Goal: Task Accomplishment & Management: Manage account settings

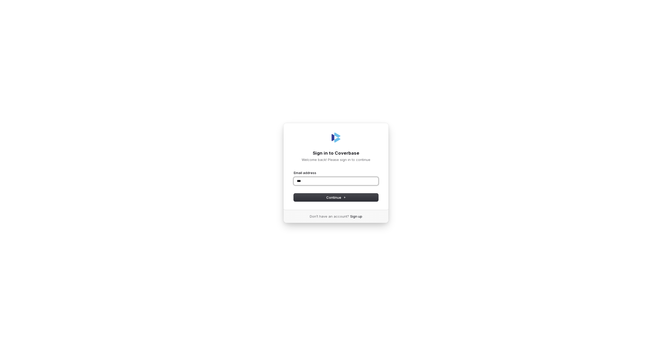
type input "****"
click at [0, 346] on com-1password-button at bounding box center [0, 346] width 0 height 0
type input "**********"
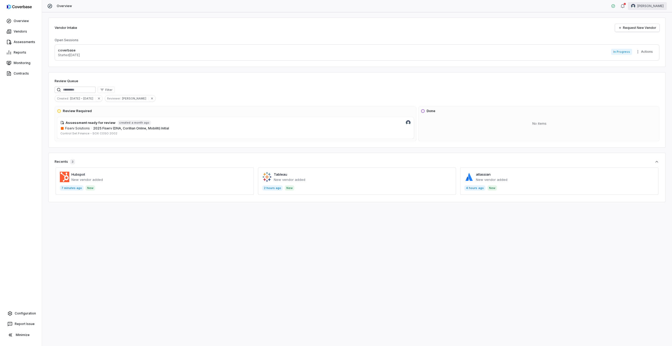
click at [652, 6] on html "Overview Vendors Assessments Reports Monitoring Contracts Configuration Report …" at bounding box center [336, 173] width 672 height 346
click at [653, 49] on div "Log out" at bounding box center [644, 48] width 40 height 8
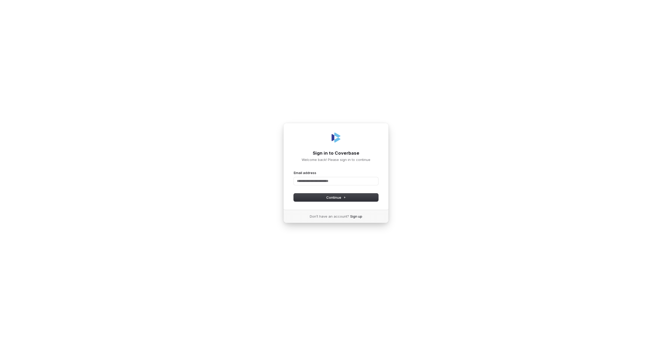
type input "*"
type input "**********"
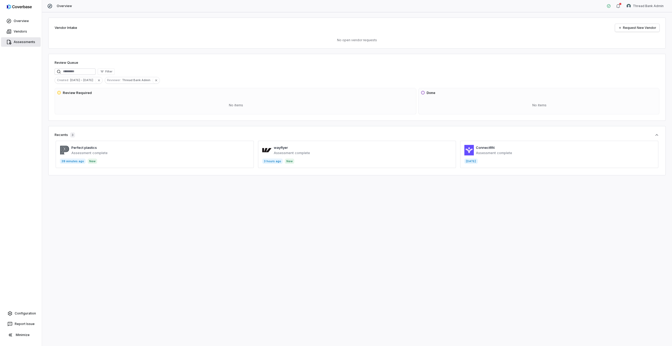
click at [21, 41] on link "Assessments" at bounding box center [21, 41] width 40 height 9
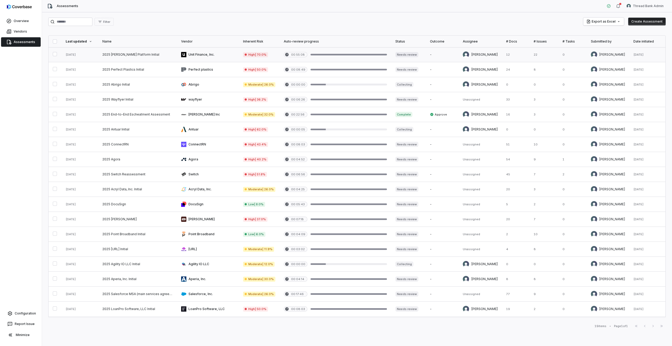
click at [199, 51] on link at bounding box center [208, 54] width 62 height 15
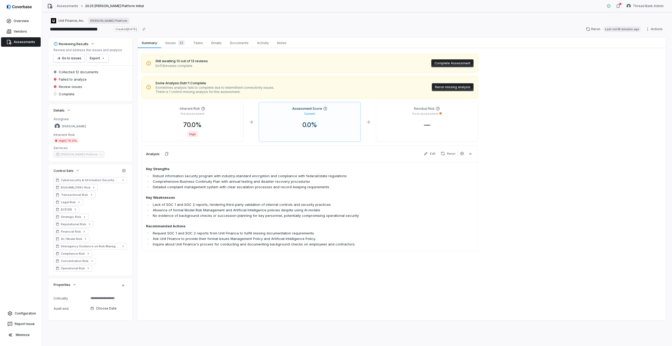
click at [441, 87] on button "Rerun missing analysis" at bounding box center [453, 87] width 42 height 8
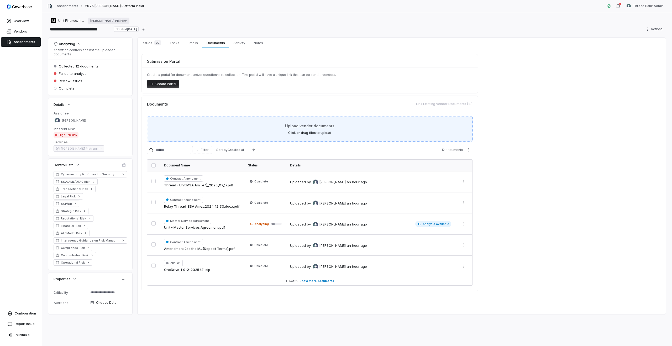
click at [179, 124] on div "Upload vendor documents Click or drag files to upload" at bounding box center [310, 129] width 312 height 12
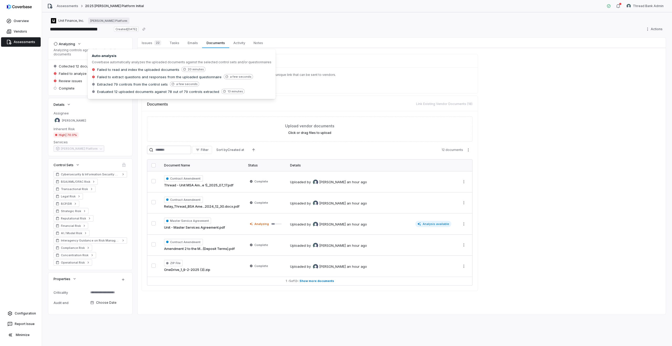
click at [74, 71] on span "Failed to analyze" at bounding box center [73, 73] width 28 height 5
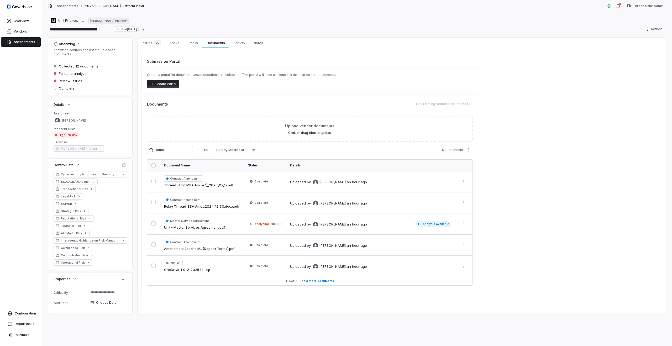
click at [67, 3] on div "Assessments 2025 BaaS Platform Initial" at bounding box center [95, 5] width 97 height 5
click at [60, 6] on link "Assessments" at bounding box center [68, 6] width 22 height 4
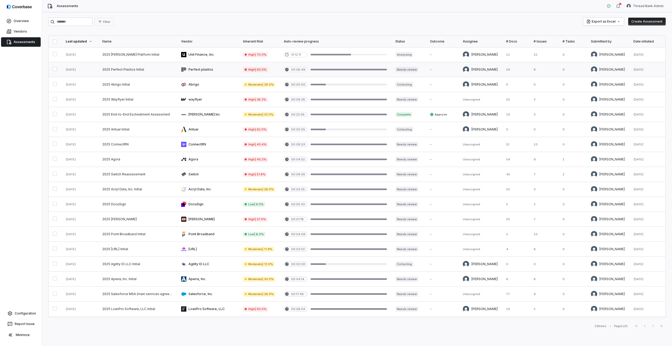
click at [208, 68] on link at bounding box center [208, 69] width 62 height 15
click at [207, 56] on link at bounding box center [208, 54] width 62 height 15
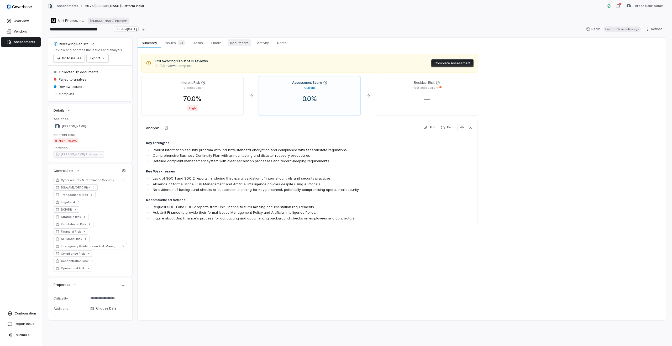
click at [244, 44] on span "Documents" at bounding box center [239, 42] width 23 height 7
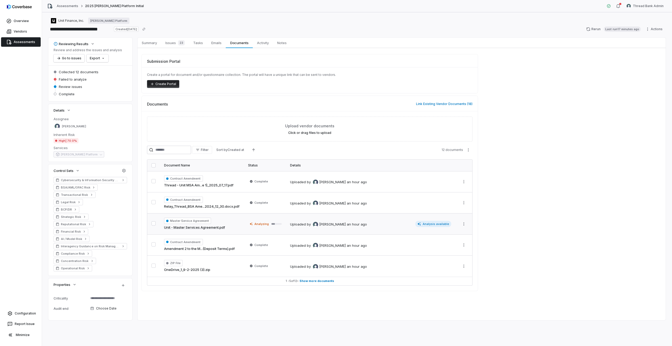
click at [238, 222] on div "Master Service Agreement Unit - Master Services Agreement.pdf" at bounding box center [202, 224] width 76 height 13
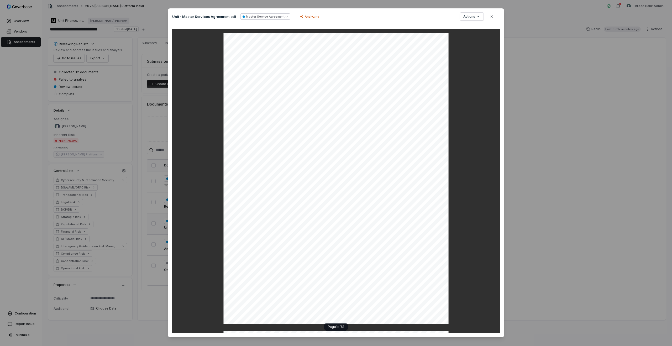
click at [150, 204] on div "Document Preview Unit - Master Services Agreement.pdf Master Service Agreement …" at bounding box center [336, 179] width 672 height 358
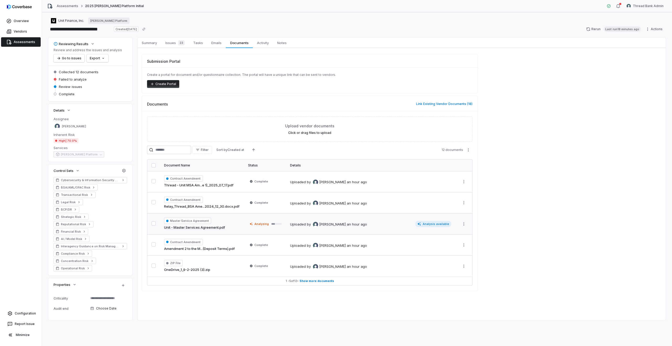
type textarea "*"
click at [464, 225] on html "**********" at bounding box center [336, 173] width 672 height 346
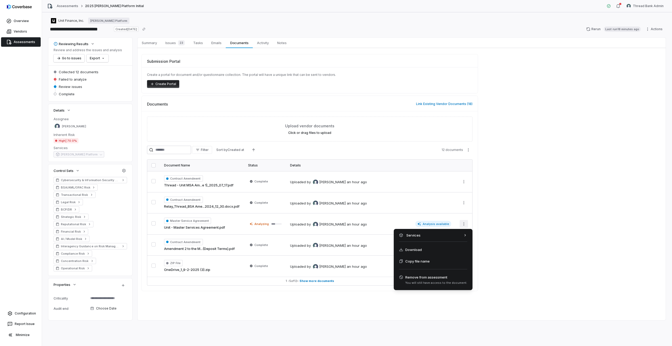
click at [297, 226] on html "**********" at bounding box center [336, 173] width 672 height 346
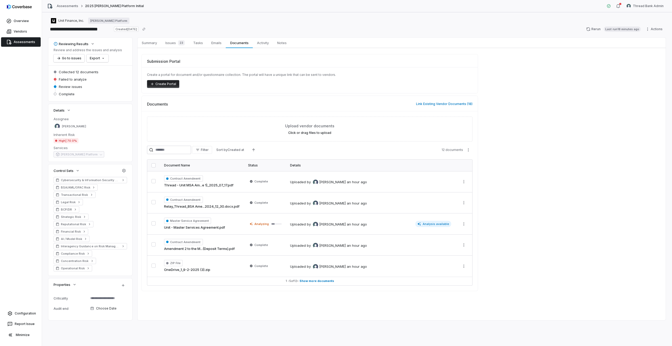
click at [307, 223] on div "by Elizabeth Blosh-Myers" at bounding box center [326, 224] width 39 height 5
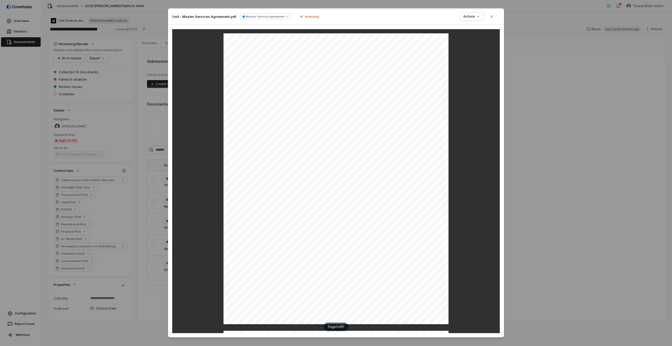
click at [634, 205] on div "Document Preview Unit - Master Services Agreement.pdf Master Service Agreement …" at bounding box center [336, 179] width 672 height 358
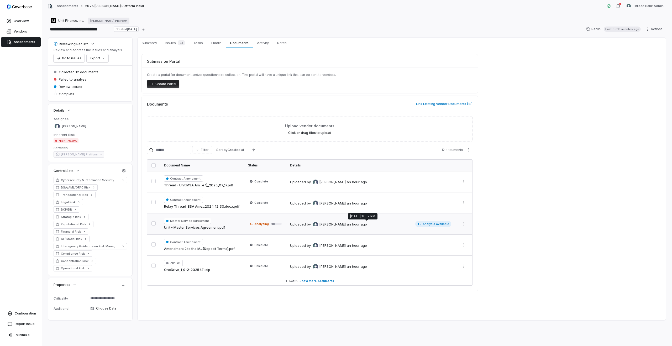
click at [373, 227] on td "Uploaded by Elizabeth Blosh-Myers an hour ago Analysis available" at bounding box center [371, 223] width 170 height 21
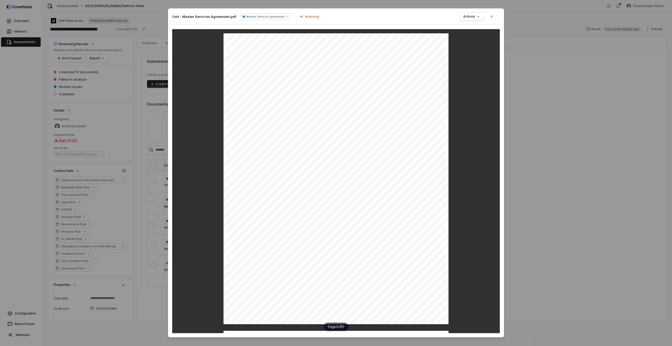
click at [554, 148] on div "Document Preview Unit - Master Services Agreement.pdf Master Service Agreement …" at bounding box center [336, 179] width 672 height 358
type textarea "*"
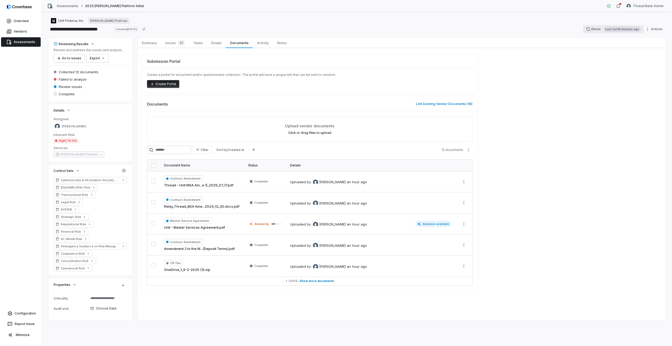
click at [593, 28] on button "Rerun Last run 18 minutes ago" at bounding box center [613, 29] width 61 height 8
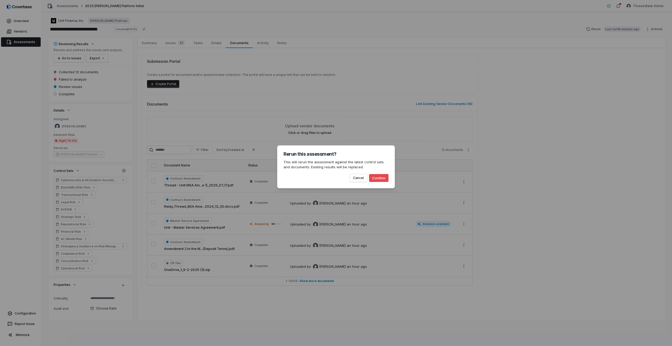
click at [379, 176] on button "Confirm" at bounding box center [378, 178] width 19 height 8
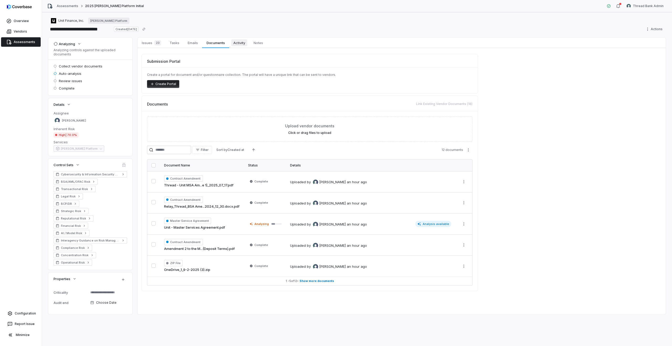
click at [241, 44] on span "Activity" at bounding box center [239, 42] width 16 height 7
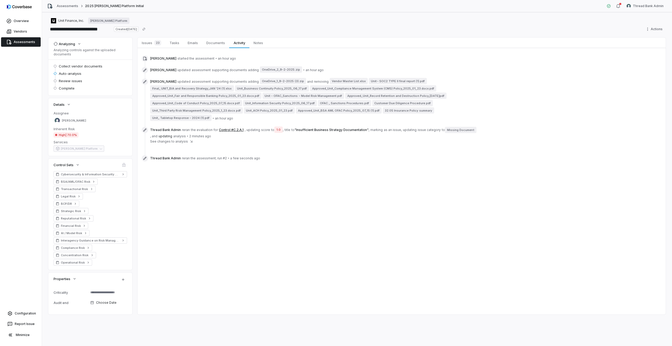
click at [172, 141] on span "See changes to analysis" at bounding box center [169, 141] width 38 height 4
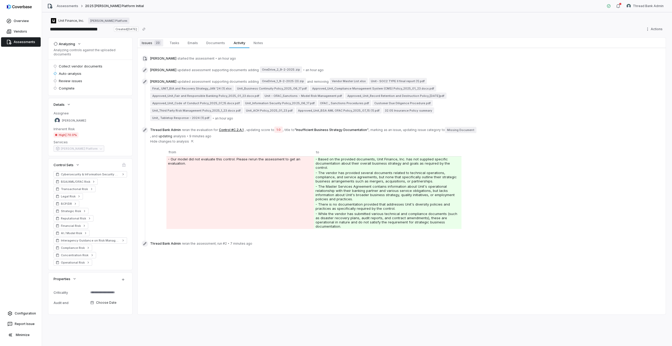
click at [149, 44] on span "Issues 23" at bounding box center [152, 42] width 24 height 7
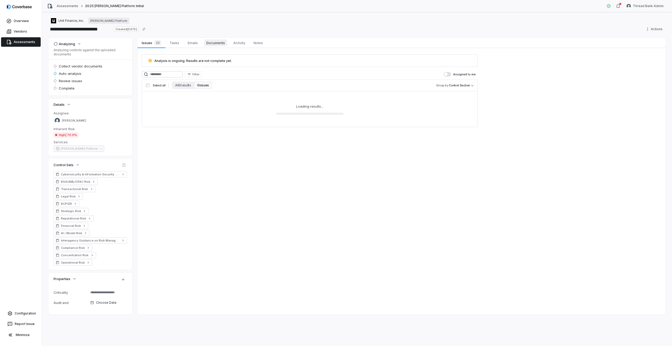
click at [212, 42] on span "Documents" at bounding box center [215, 42] width 23 height 7
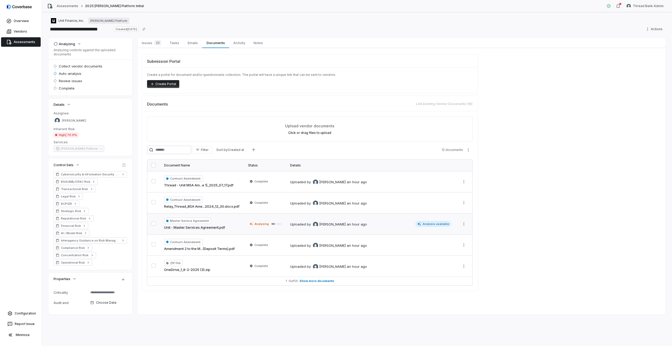
click at [275, 224] on div at bounding box center [276, 224] width 10 height 2
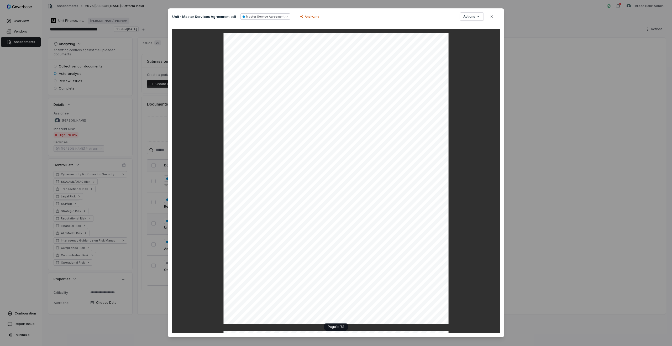
click at [512, 96] on div "Document Preview Unit - Master Services Agreement.pdf Master Service Agreement …" at bounding box center [336, 179] width 672 height 358
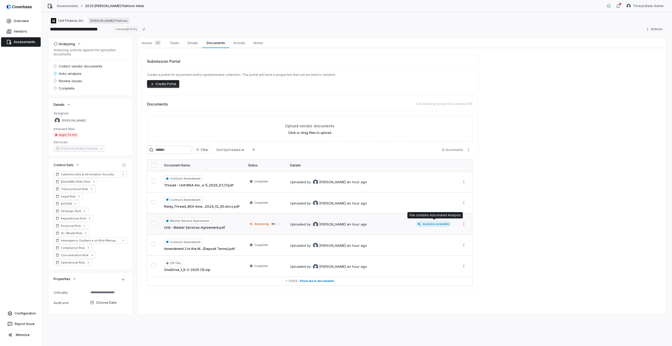
click at [438, 225] on span "Analysis available" at bounding box center [433, 224] width 36 height 6
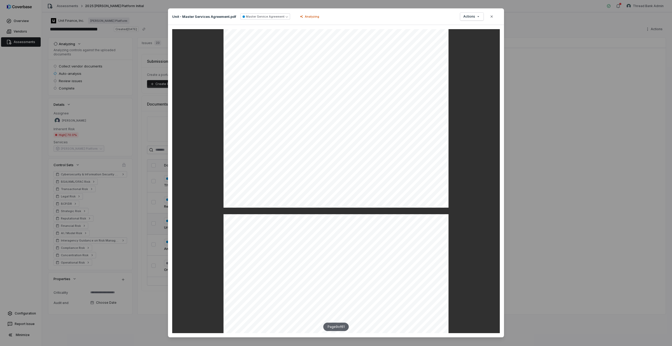
scroll to position [2532, 0]
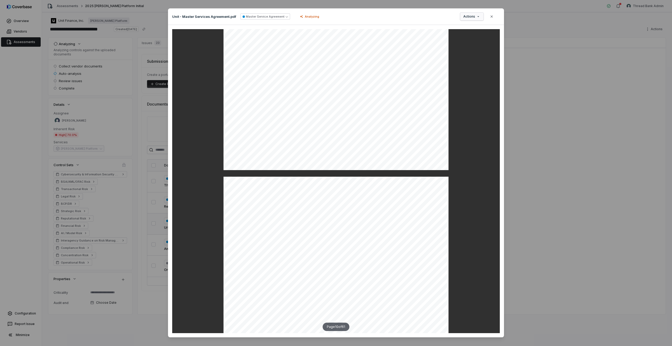
click at [470, 18] on span "Actions" at bounding box center [469, 16] width 12 height 4
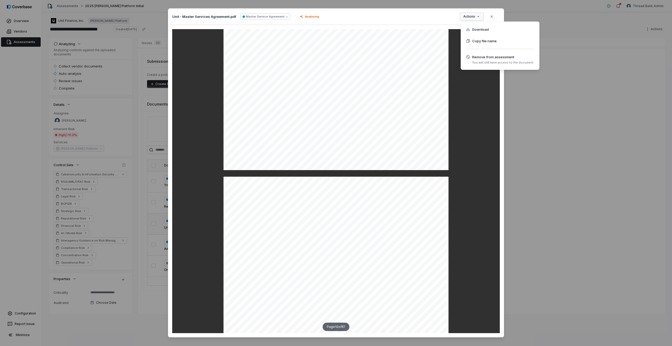
click at [419, 23] on div "Document Preview Unit - Master Services Agreement.pdf Master Service Agreement …" at bounding box center [336, 179] width 672 height 358
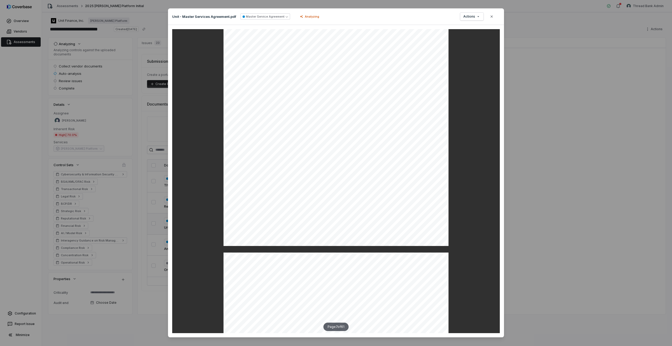
scroll to position [1677, 0]
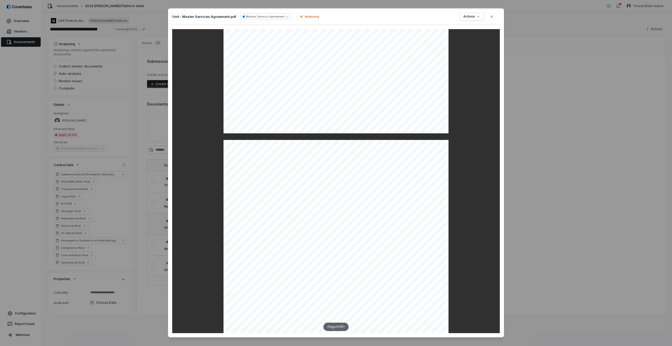
click at [562, 191] on div "Document Preview Unit - Master Services Agreement.pdf Master Service Agreement …" at bounding box center [336, 179] width 672 height 358
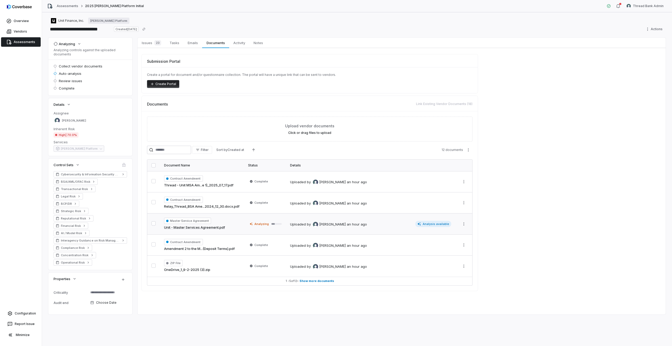
click at [231, 224] on div "Master Service Agreement Unit - Master Services Agreement.pdf" at bounding box center [202, 224] width 76 height 13
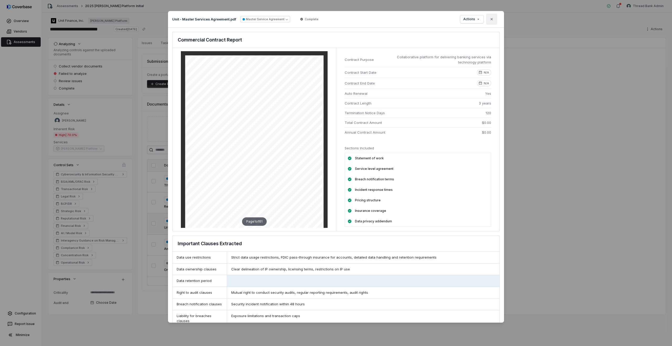
click at [491, 21] on icon "button" at bounding box center [491, 19] width 4 height 4
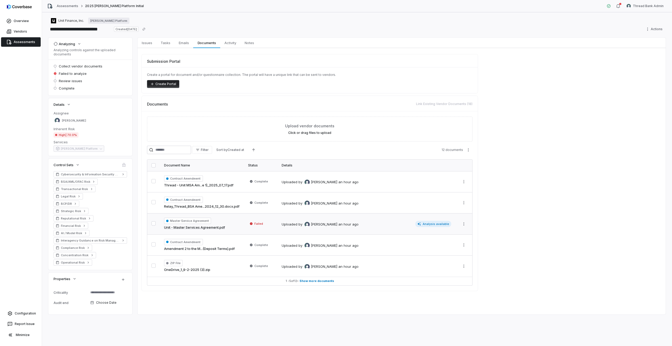
click at [255, 223] on span "Failed" at bounding box center [258, 224] width 9 height 4
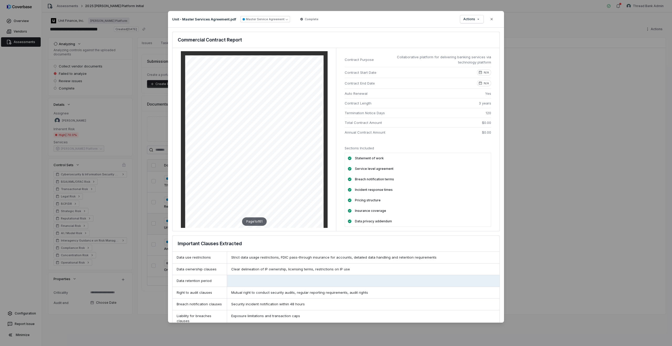
type textarea "*"
click at [536, 164] on div "Document Preview Unit - Master Services Agreement.pdf Master Service Agreement …" at bounding box center [336, 173] width 672 height 340
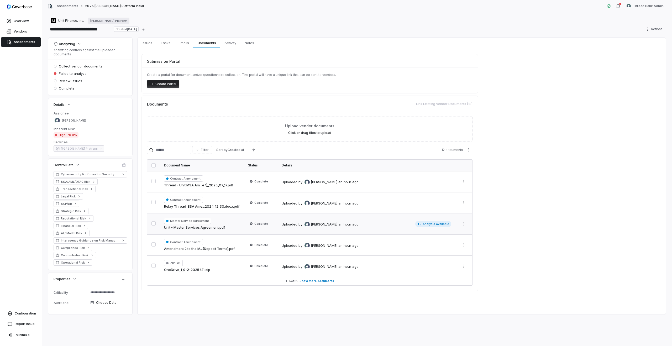
click at [257, 225] on span "Complete" at bounding box center [261, 224] width 14 height 4
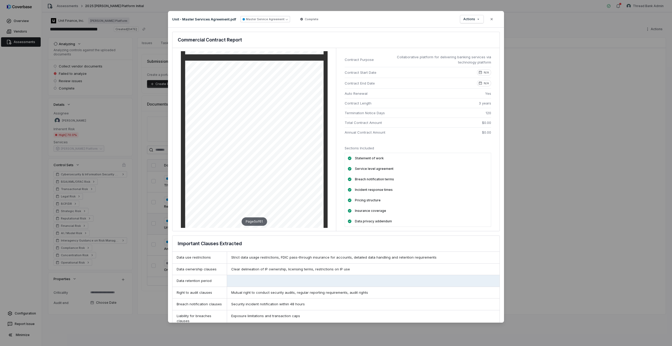
click at [557, 140] on div "Document Preview Unit - Master Services Agreement.pdf Master Service Agreement …" at bounding box center [336, 173] width 672 height 340
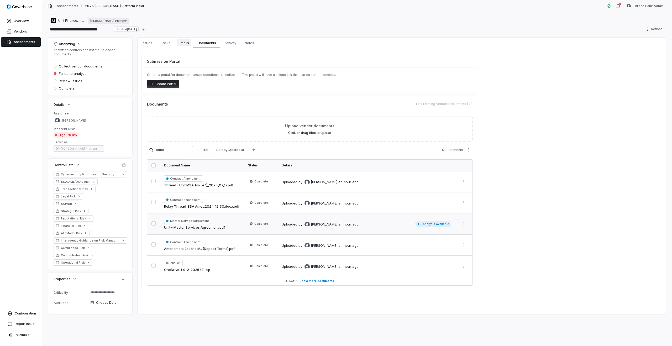
click at [182, 43] on span "Emails" at bounding box center [184, 42] width 14 height 7
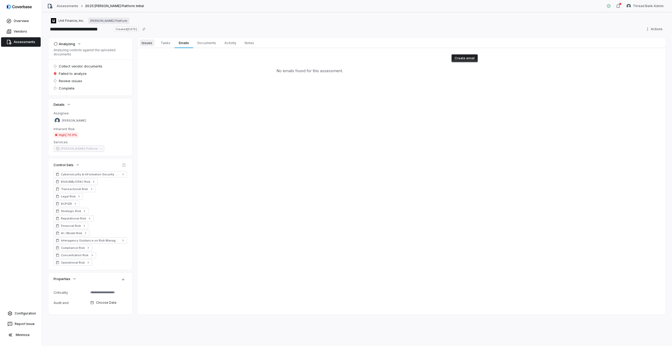
click at [154, 46] on link "Issues Issues" at bounding box center [147, 43] width 19 height 10
click at [163, 45] on span "Tasks" at bounding box center [166, 42] width 14 height 7
click at [147, 42] on span "Issues" at bounding box center [147, 42] width 15 height 7
click at [216, 43] on span "Documents" at bounding box center [206, 42] width 23 height 7
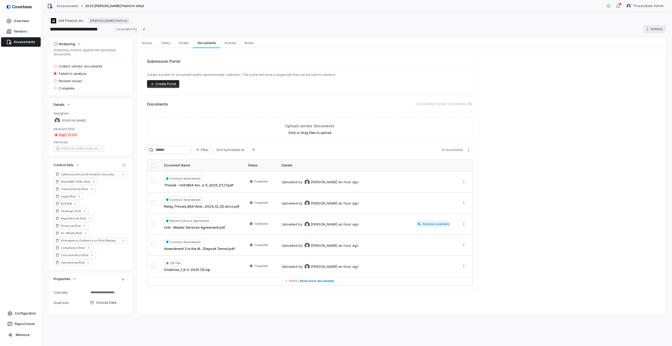
click at [654, 31] on html "**********" at bounding box center [336, 173] width 672 height 346
click at [645, 49] on div "Cancel run" at bounding box center [648, 49] width 38 height 8
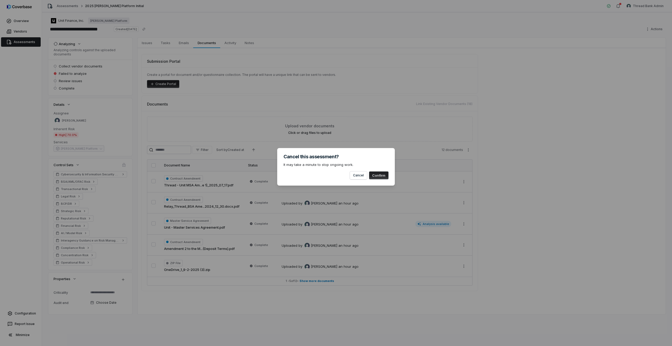
click at [378, 173] on button "Confirm" at bounding box center [378, 175] width 19 height 8
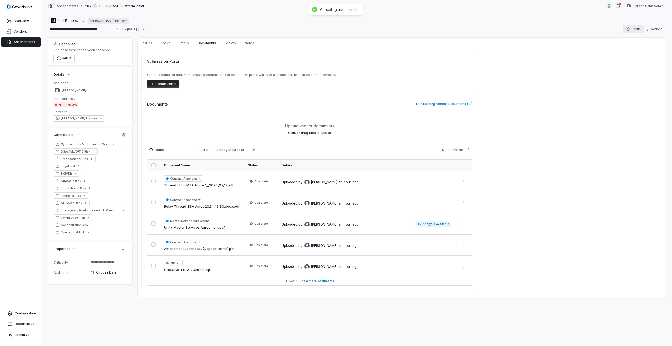
click at [634, 27] on button "Rerun" at bounding box center [633, 29] width 21 height 8
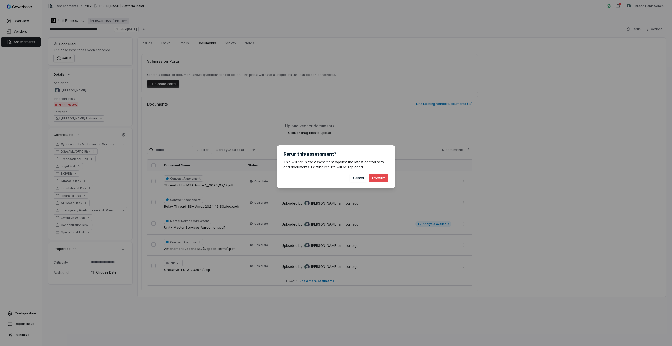
click at [380, 178] on button "Confirm" at bounding box center [378, 178] width 19 height 8
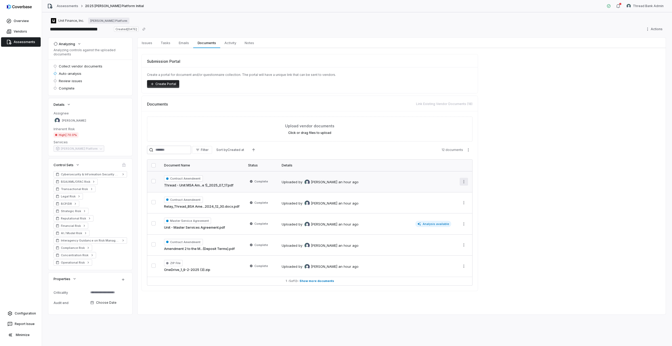
click at [463, 182] on html "**********" at bounding box center [336, 173] width 672 height 346
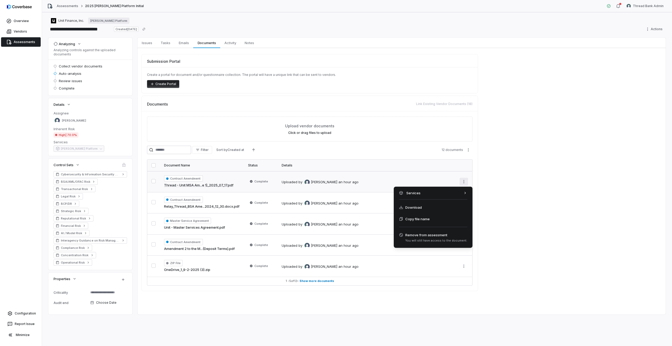
click at [463, 182] on html "**********" at bounding box center [336, 173] width 672 height 346
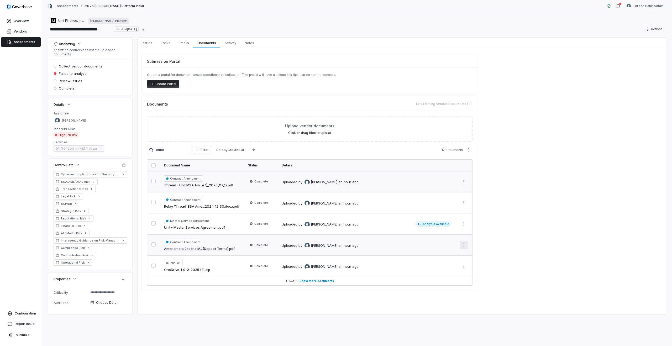
click at [466, 246] on html "**********" at bounding box center [336, 173] width 672 height 346
click at [457, 243] on html "**********" at bounding box center [336, 173] width 672 height 346
click at [208, 247] on link "Amendment 2 to the M...(Deposit Terms).pdf" at bounding box center [199, 248] width 71 height 5
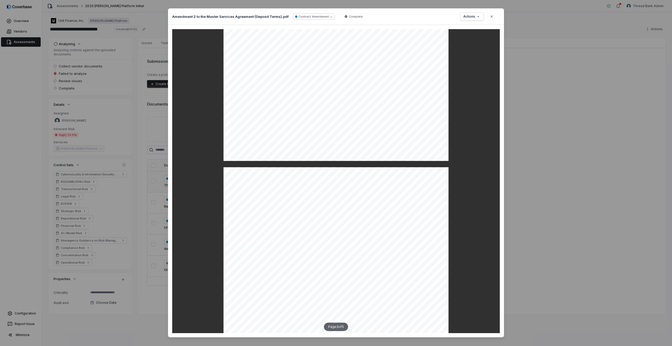
scroll to position [639, 0]
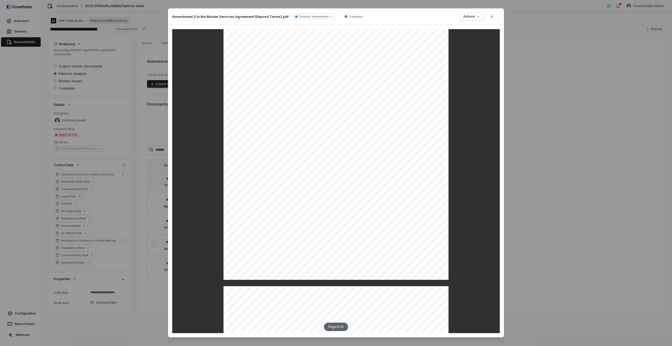
click at [545, 184] on div "Document Preview Amendment 2 to the Master Services Agreement (Deposit Terms).p…" at bounding box center [336, 179] width 672 height 358
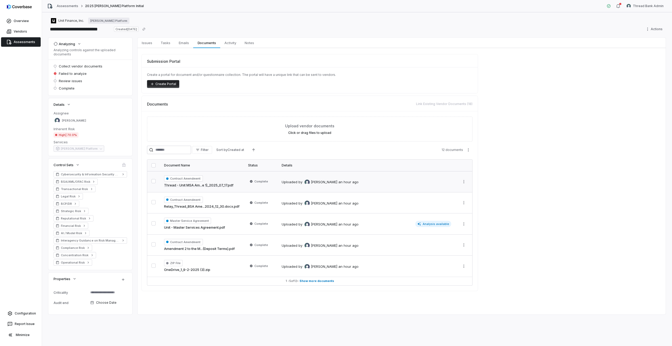
click at [154, 165] on button "button" at bounding box center [153, 165] width 4 height 4
click at [462, 224] on html "**********" at bounding box center [336, 173] width 672 height 346
type textarea "*"
click at [642, 7] on html "**********" at bounding box center [336, 173] width 672 height 346
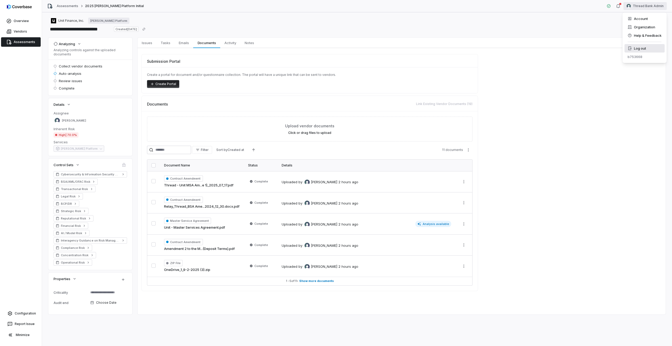
click at [645, 49] on div "Log out" at bounding box center [644, 48] width 40 height 8
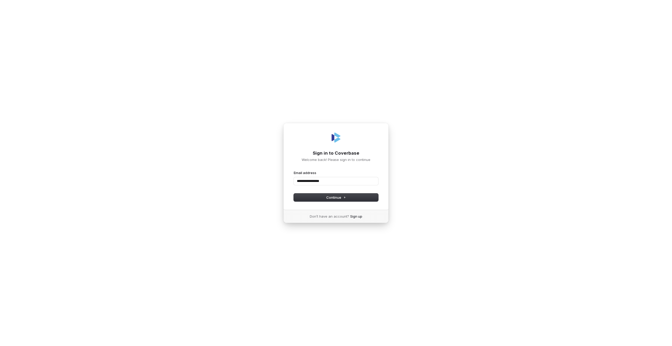
type input "**********"
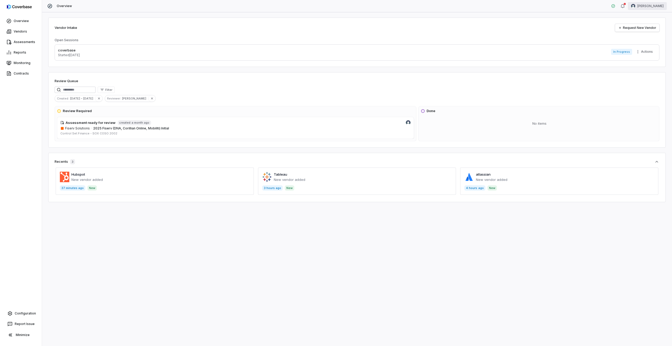
click at [657, 6] on html "Overview Vendors Assessments Reports Monitoring Contracts Configuration Report …" at bounding box center [336, 173] width 672 height 346
click at [308, 143] on html "Overview Vendors Assessments Reports Monitoring Contracts Configuration Report …" at bounding box center [336, 173] width 672 height 346
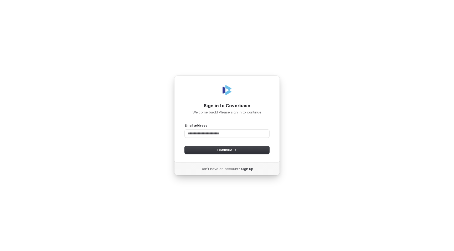
click at [0, 29] on div "Sign in to Coverbase Welcome back! Please sign in to continue Email address Pas…" at bounding box center [227, 125] width 454 height 251
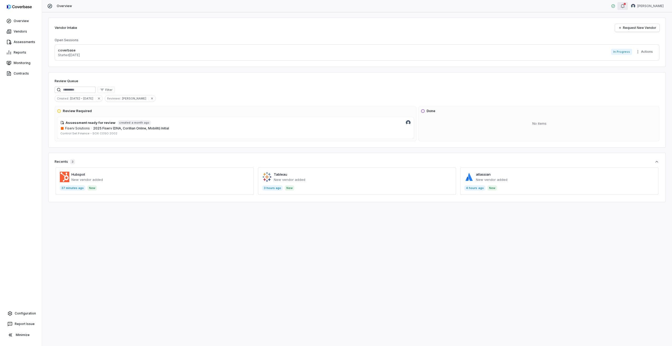
click at [625, 8] on div "button" at bounding box center [622, 6] width 4 height 6
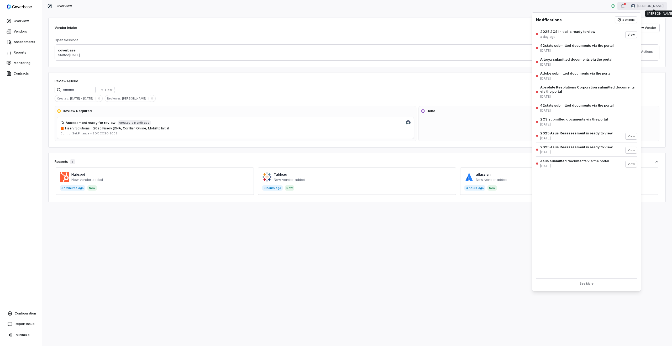
click at [657, 5] on html "Overview Vendors Assessments Reports Monitoring Contracts Configuration Report …" at bounding box center [336, 173] width 672 height 346
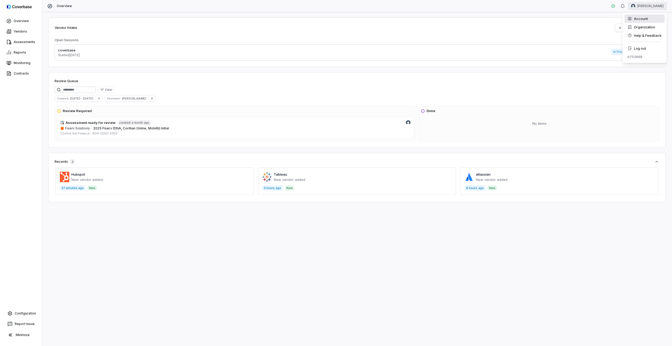
click at [650, 22] on div "Account" at bounding box center [644, 18] width 40 height 8
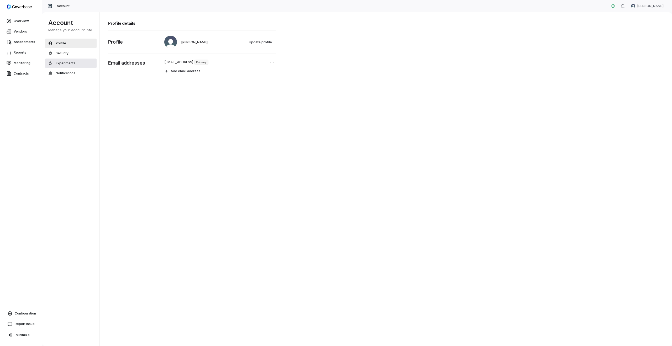
click at [61, 63] on span "Experiments" at bounding box center [66, 63] width 20 height 4
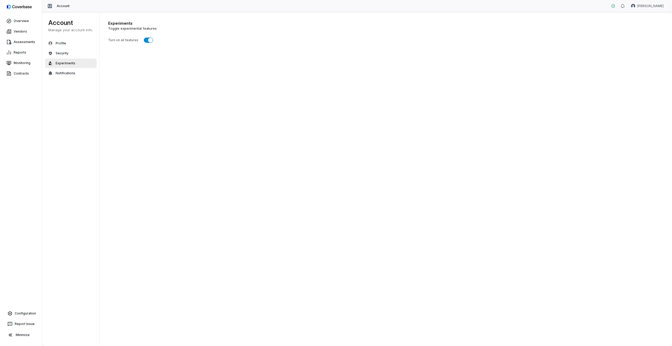
click at [149, 41] on span "button" at bounding box center [150, 40] width 5 height 5
click at [74, 51] on button "Security" at bounding box center [70, 53] width 51 height 9
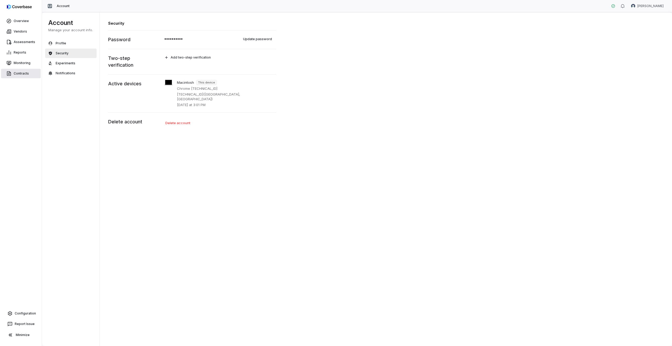
click at [25, 70] on link "Contracts" at bounding box center [21, 73] width 40 height 9
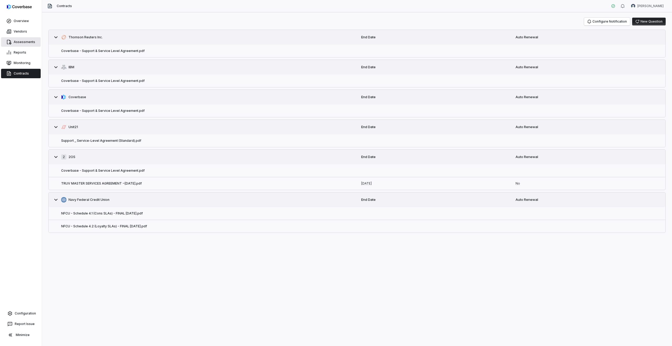
click at [21, 45] on link "Assessments" at bounding box center [21, 41] width 40 height 9
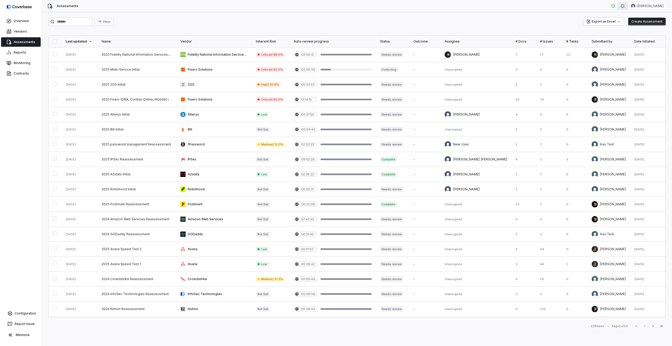
click at [628, 5] on button "button" at bounding box center [622, 6] width 10 height 8
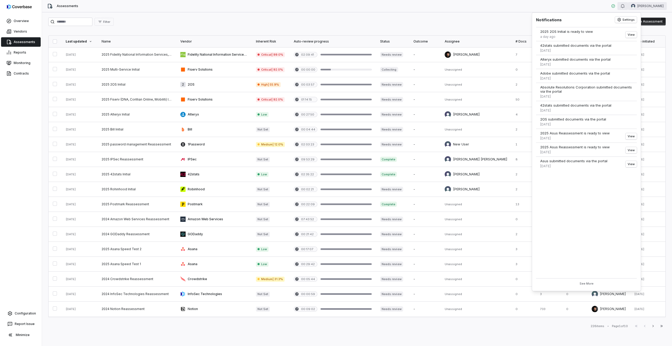
click at [649, 7] on html "Overview Vendors Assessments Reports Monitoring Contracts Configuration Report …" at bounding box center [336, 173] width 672 height 346
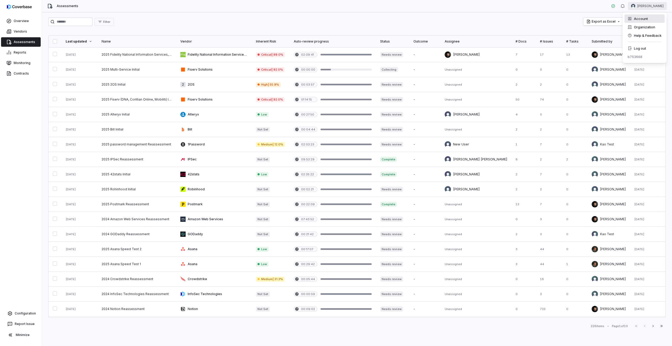
click at [641, 18] on div "Account" at bounding box center [644, 18] width 40 height 8
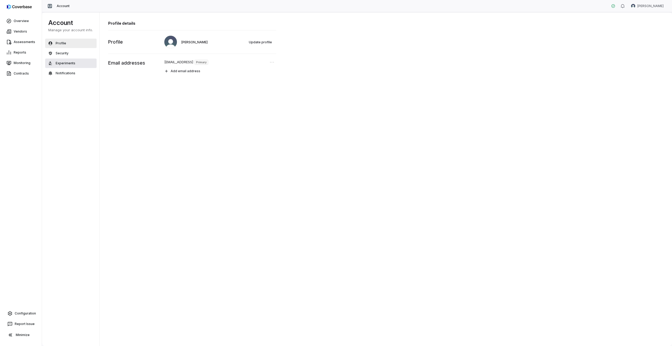
click at [79, 65] on button "Experiments" at bounding box center [70, 63] width 51 height 9
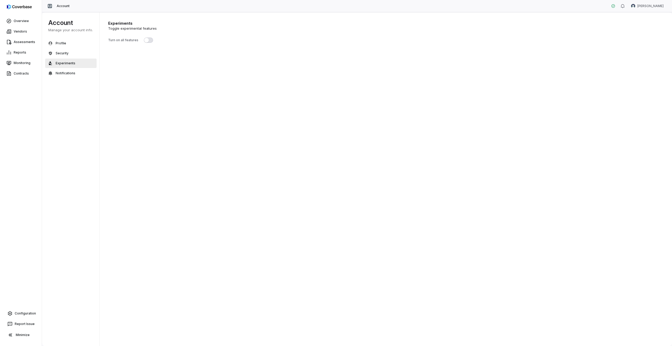
click at [146, 40] on span "button" at bounding box center [146, 40] width 5 height 5
click at [24, 44] on link "Assessments" at bounding box center [21, 41] width 40 height 9
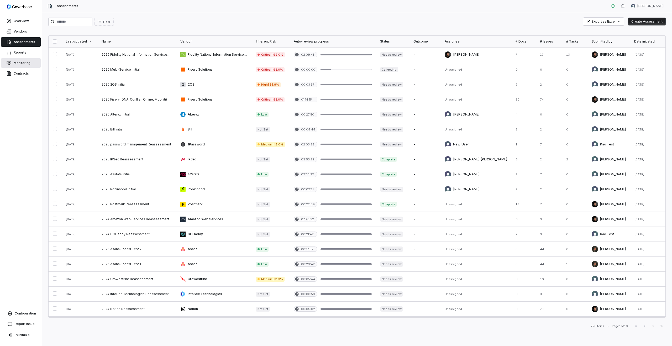
click at [22, 64] on link "Monitoring" at bounding box center [21, 62] width 40 height 9
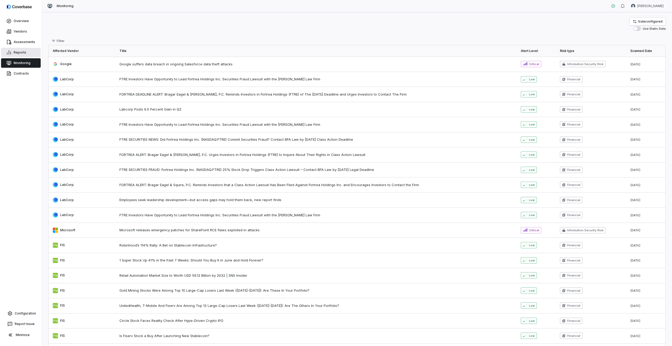
click at [19, 51] on link "Reports" at bounding box center [21, 52] width 40 height 9
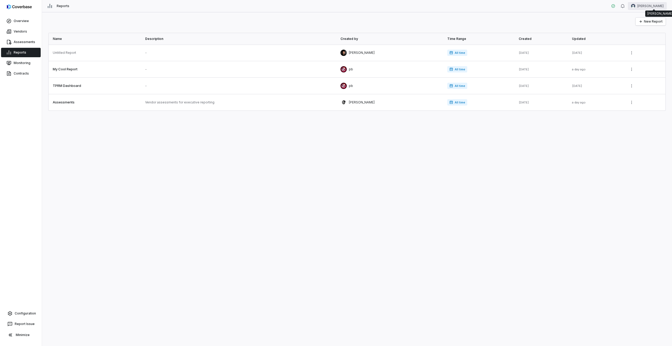
click at [651, 7] on html "Overview Vendors Assessments Reports Monitoring Contracts Configuration Report …" at bounding box center [336, 173] width 672 height 346
click at [639, 49] on div "Log out" at bounding box center [644, 48] width 40 height 8
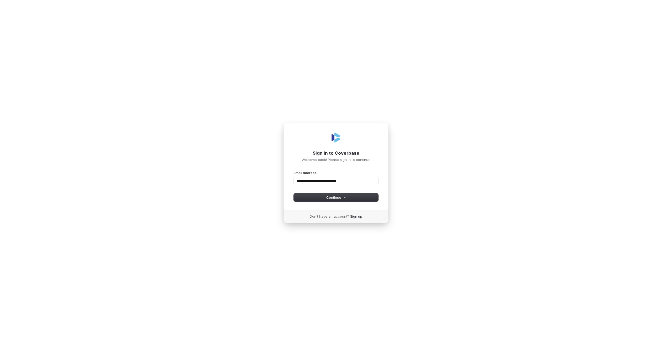
type input "**********"
